Goal: Transaction & Acquisition: Purchase product/service

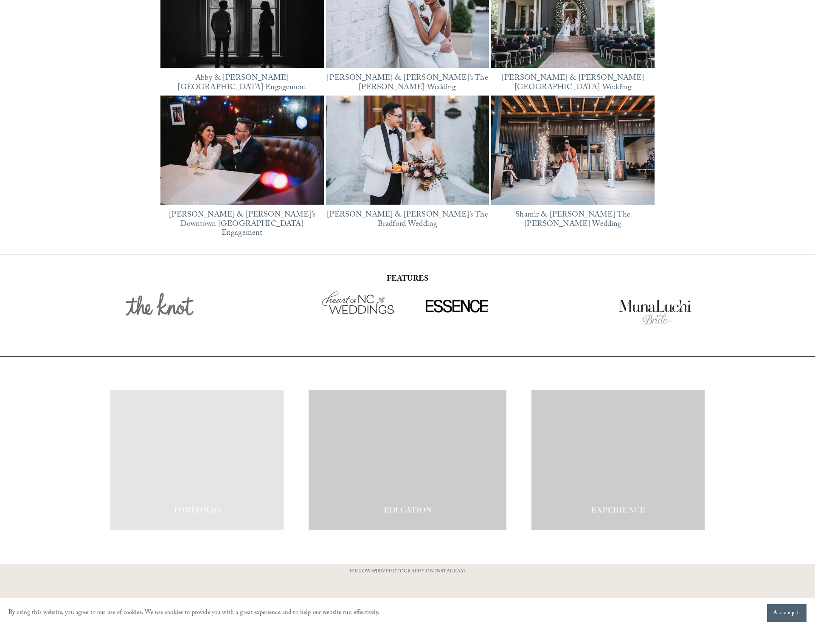
scroll to position [1475, 0]
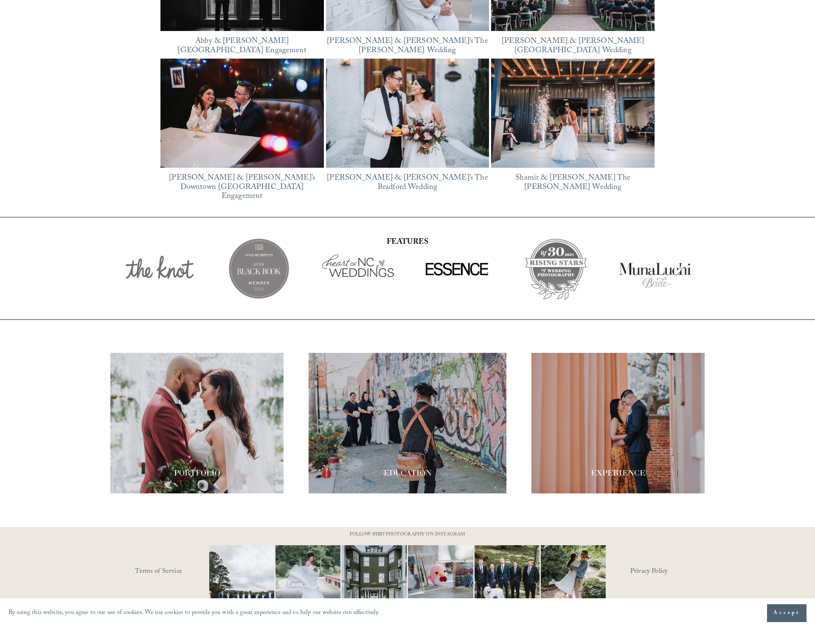
click at [472, 449] on div at bounding box center [408, 423] width 198 height 141
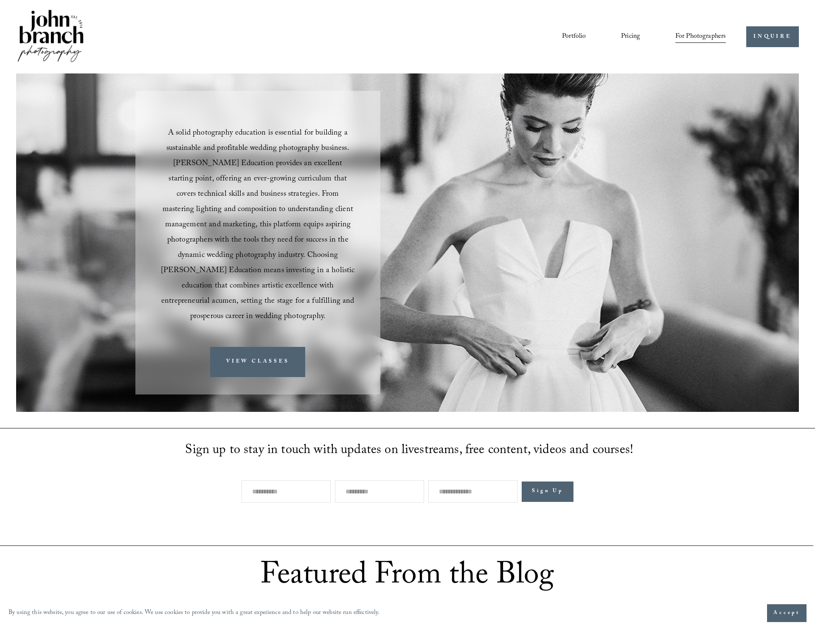
click at [608, 35] on nav "Portfolio Pricing For Photographers Presets Education Courses Blog" at bounding box center [644, 37] width 164 height 14
click at [634, 33] on link "Pricing" at bounding box center [630, 37] width 19 height 14
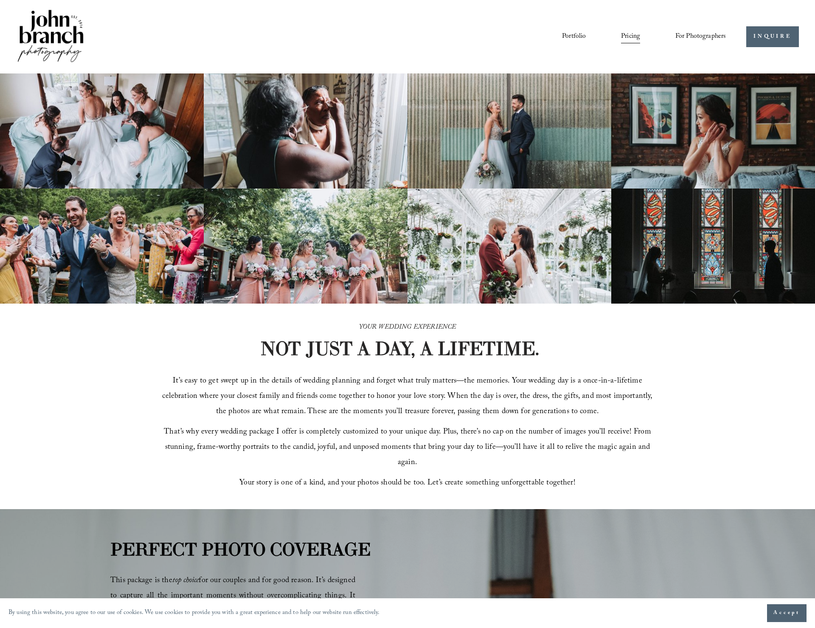
click at [702, 42] on span "For Photographers" at bounding box center [701, 36] width 51 height 13
click at [0, 0] on span "Presets" at bounding box center [0, 0] width 0 height 0
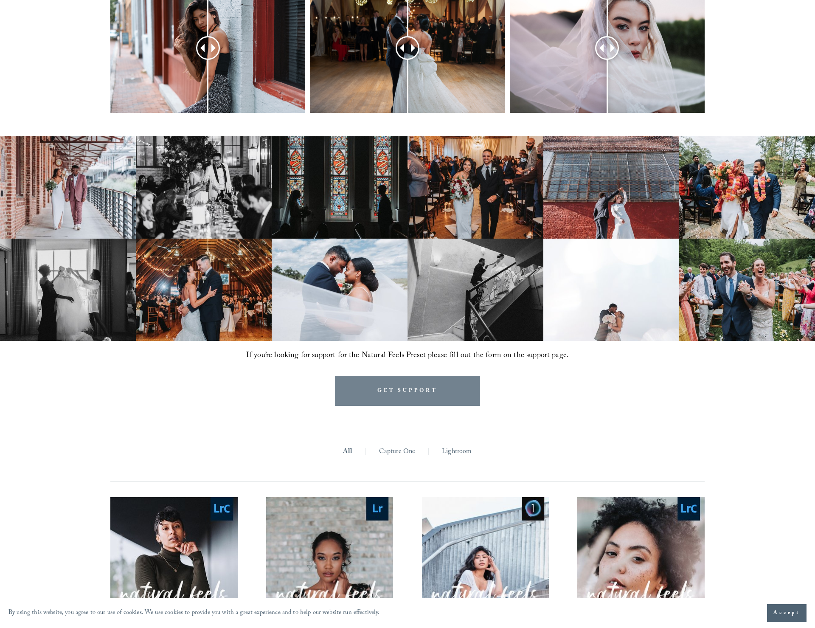
scroll to position [848, 0]
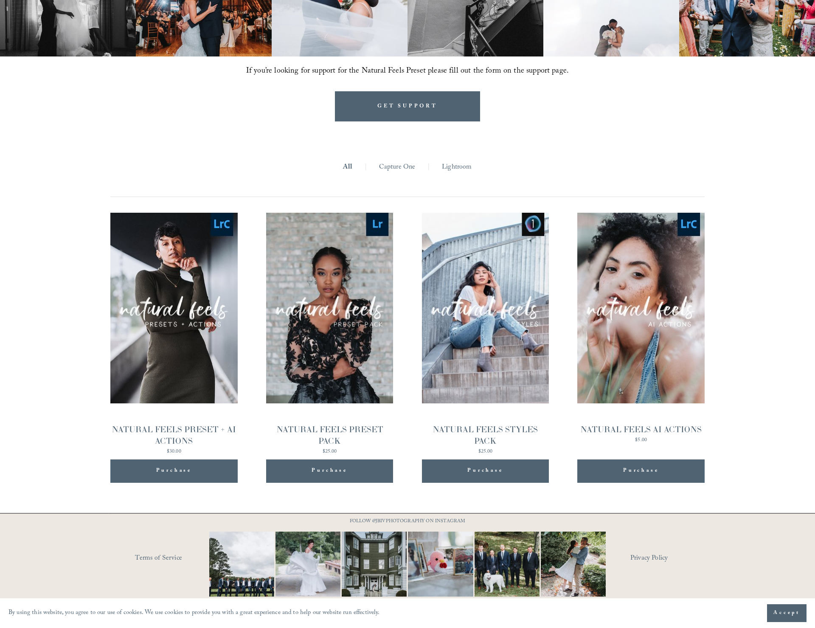
click at [206, 431] on div "NATURAL FEELS PRESET + AI ACTIONS" at bounding box center [173, 435] width 127 height 23
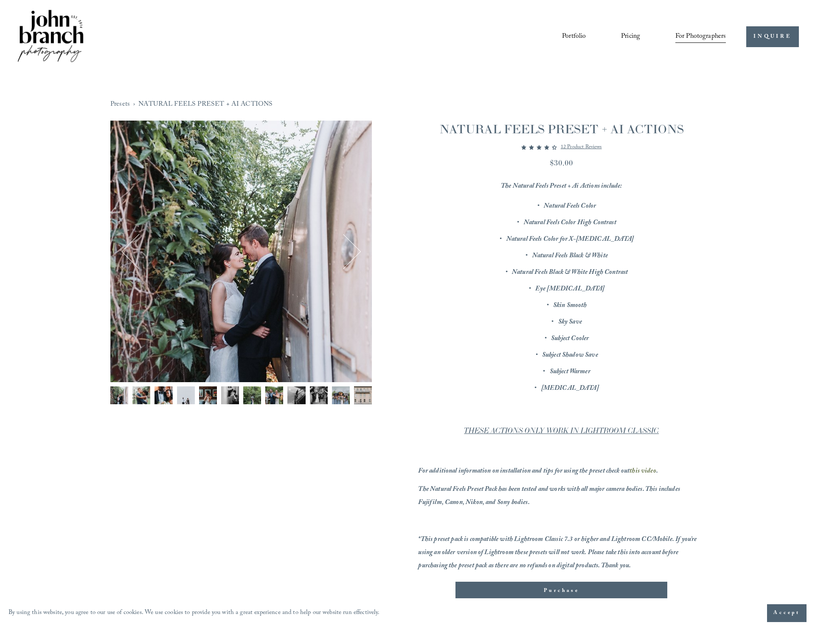
click at [133, 400] on img "Image 2 of 12" at bounding box center [141, 395] width 18 height 18
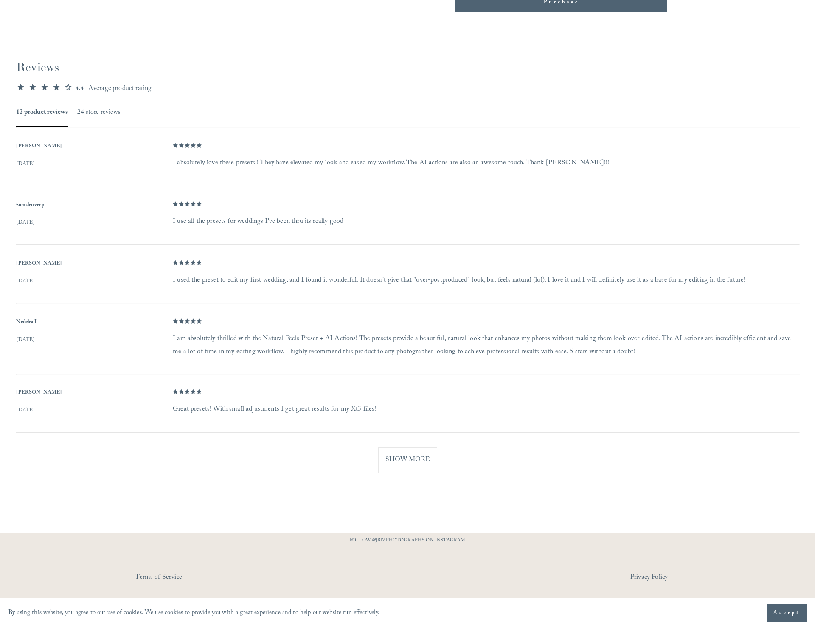
scroll to position [605, 0]
